Goal: Task Accomplishment & Management: Use online tool/utility

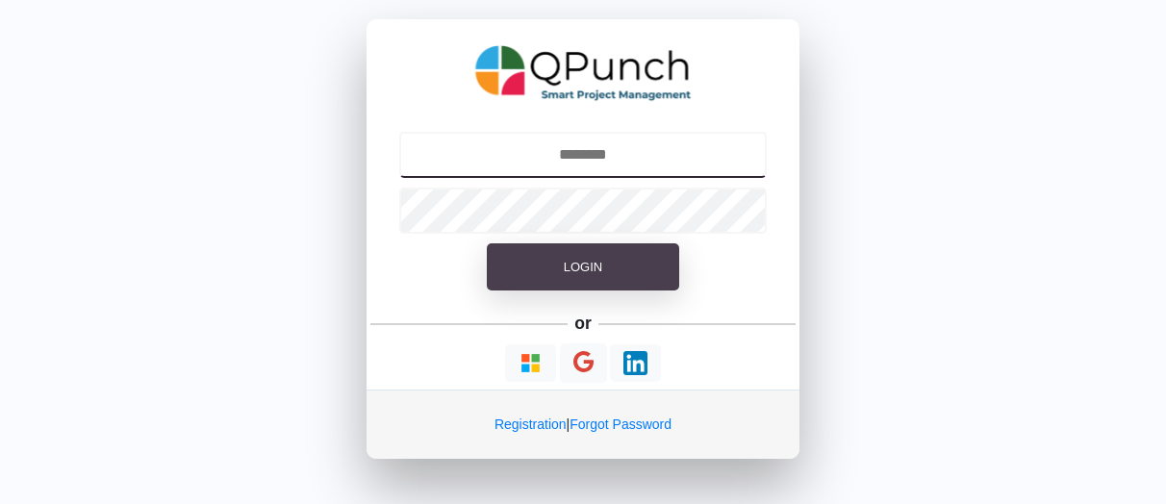
type input "**********"
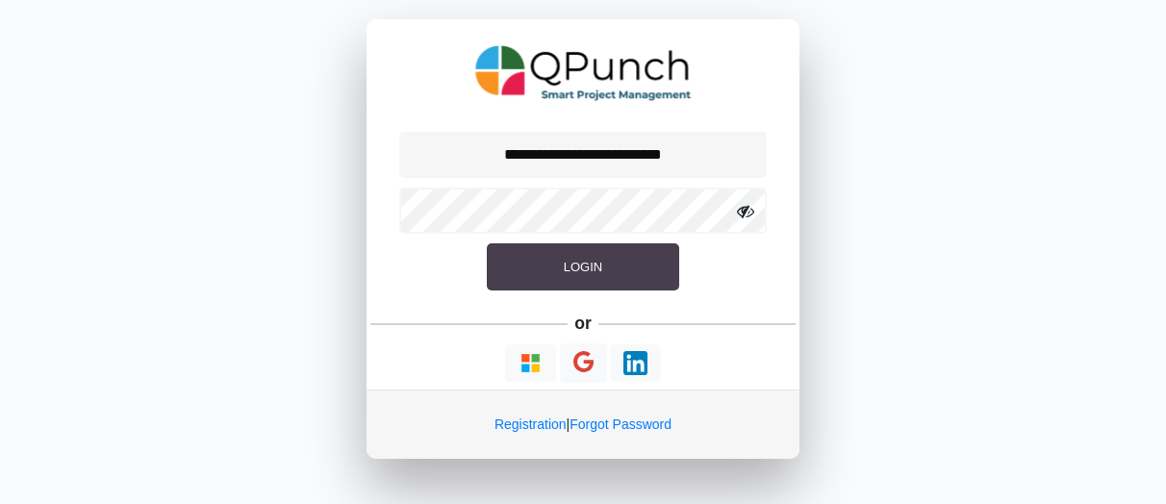
click at [575, 255] on button "Login" at bounding box center [583, 267] width 192 height 48
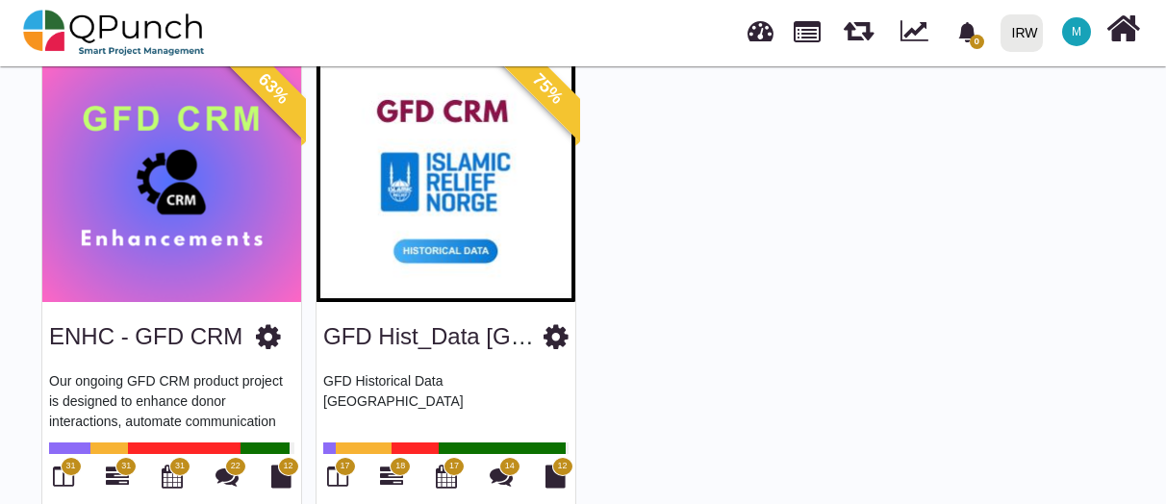
scroll to position [137, 0]
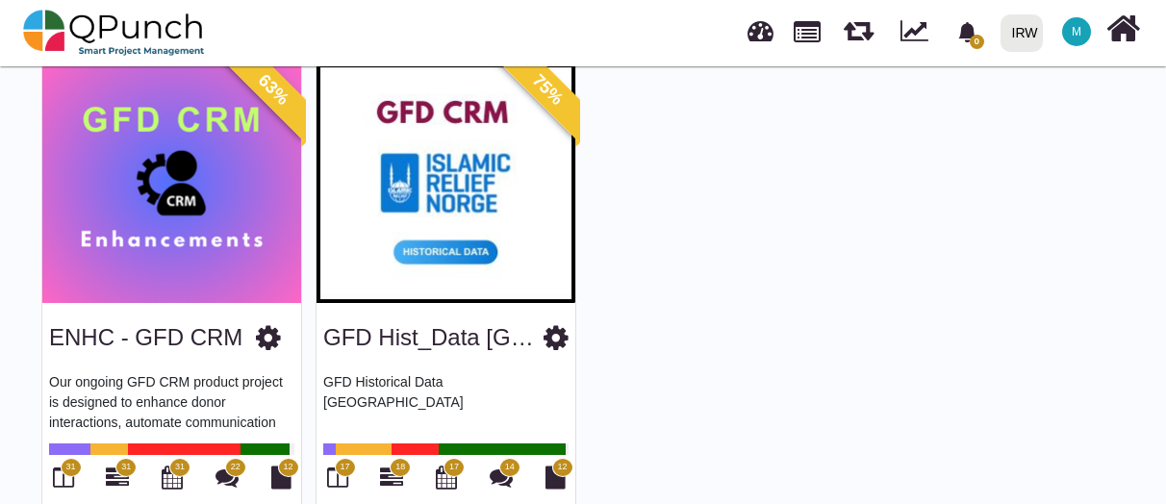
click at [444, 228] on img at bounding box center [445, 183] width 259 height 240
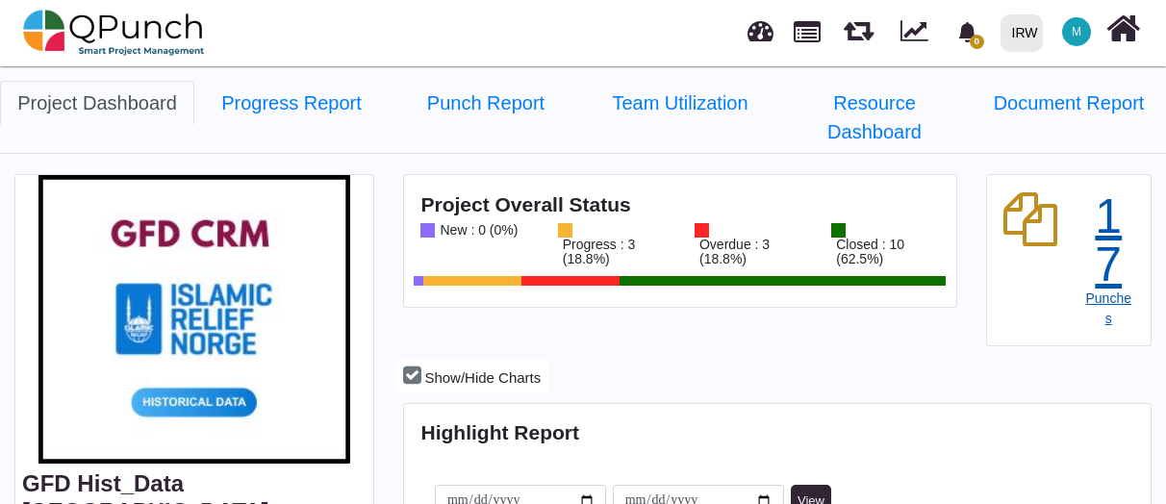
click at [1089, 240] on div "17" at bounding box center [1108, 240] width 51 height 96
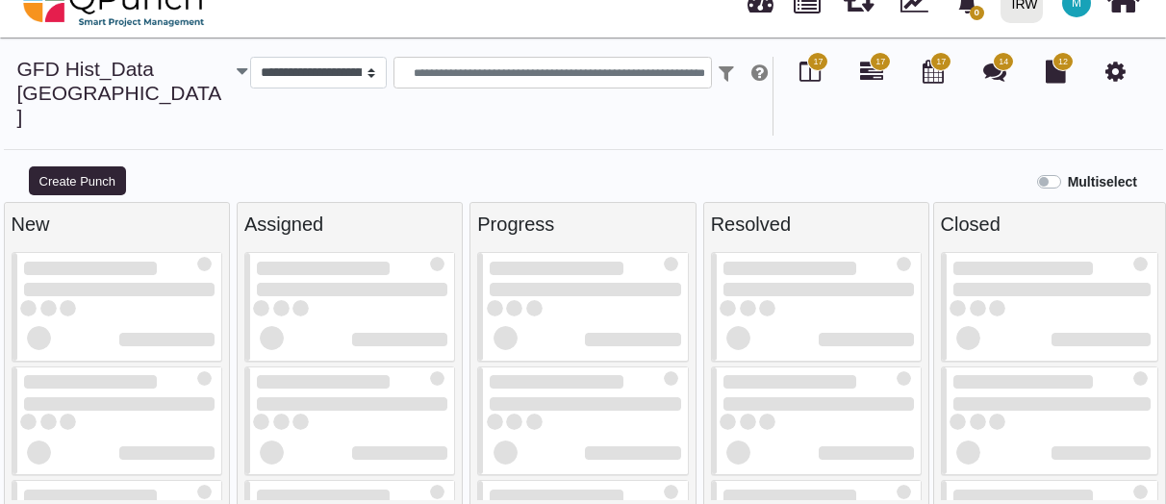
scroll to position [19, 0]
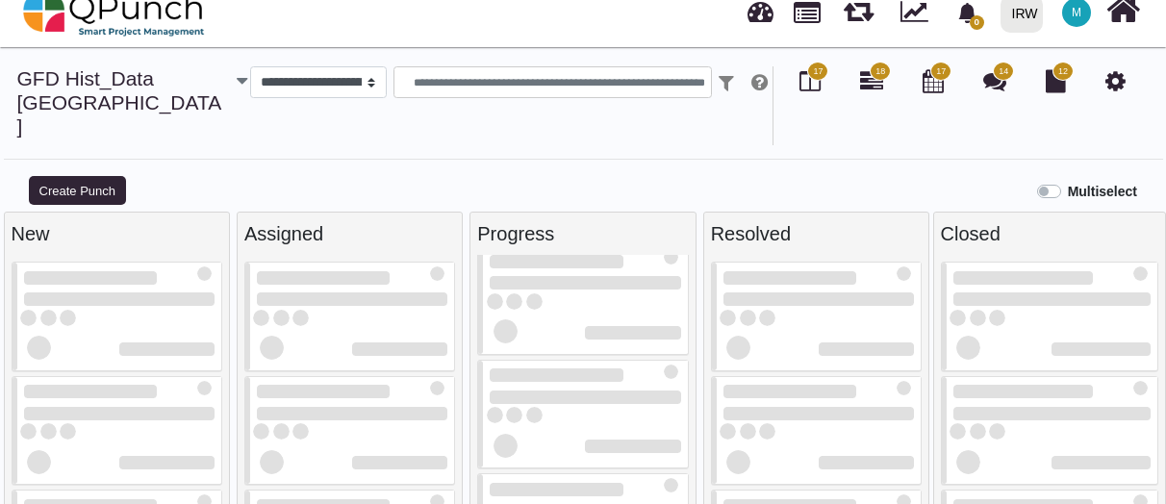
select select
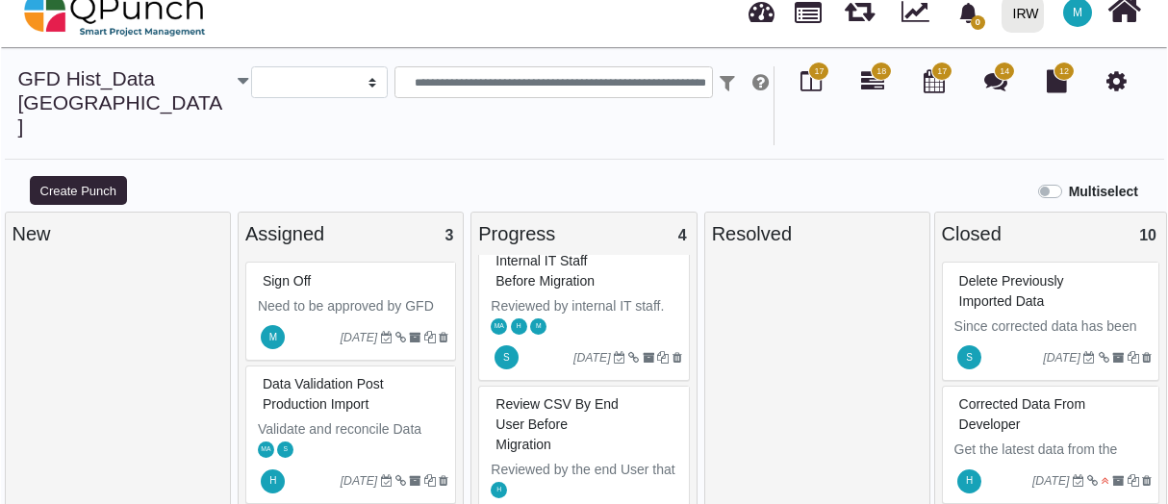
scroll to position [0, 0]
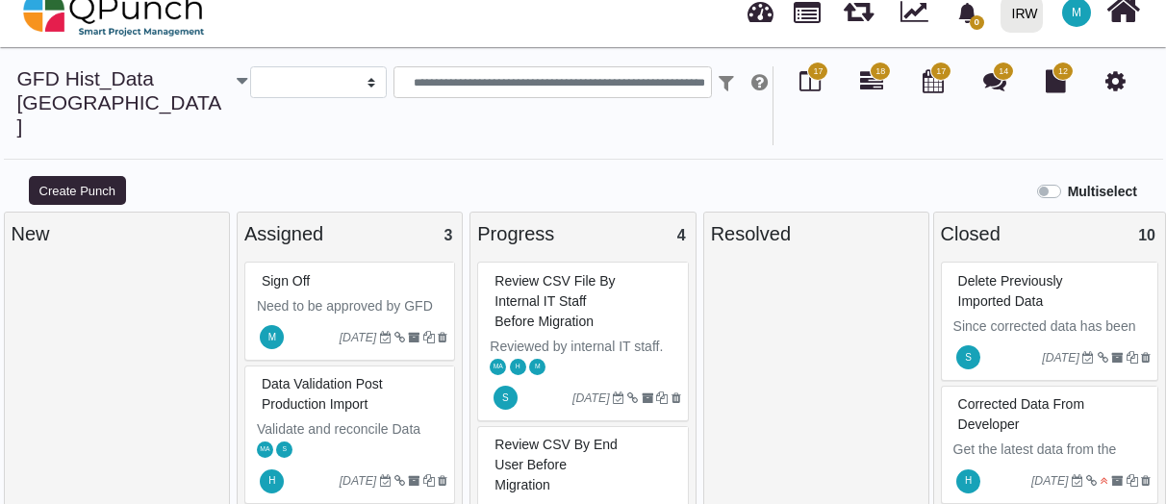
click at [301, 273] on span "Sign Off" at bounding box center [286, 280] width 48 height 15
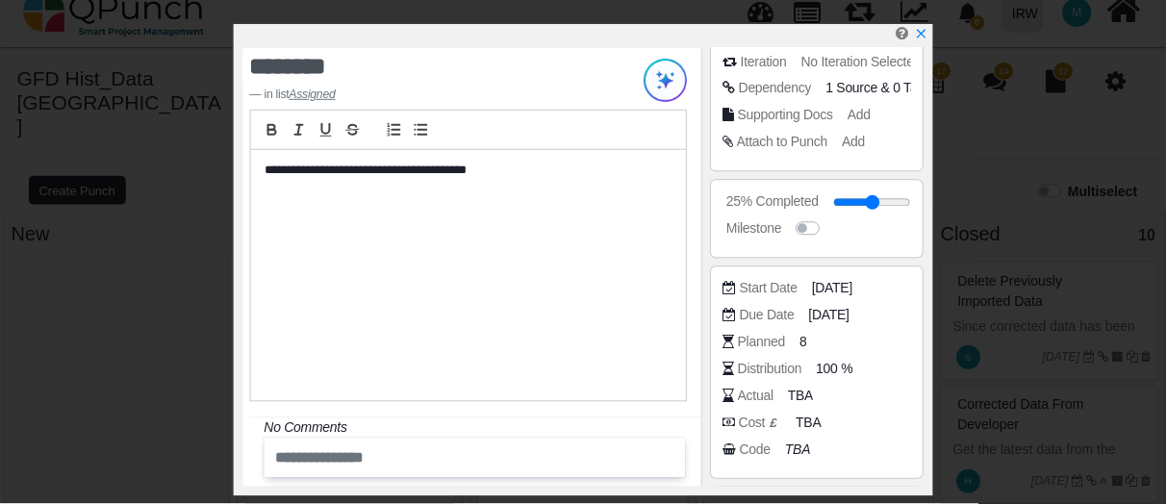
scroll to position [384, 0]
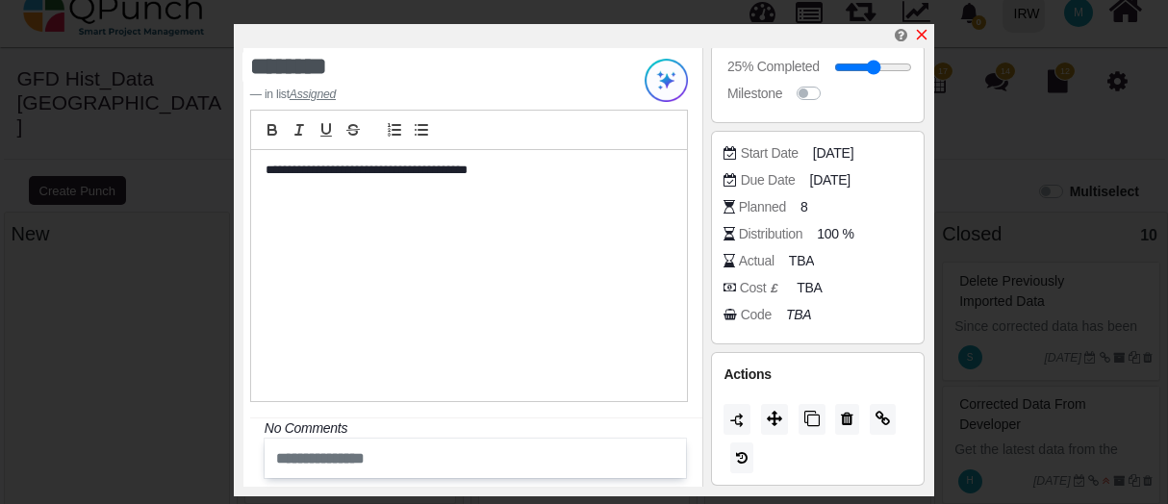
click at [925, 42] on icon "x" at bounding box center [921, 34] width 15 height 15
